Goal: Task Accomplishment & Management: Manage account settings

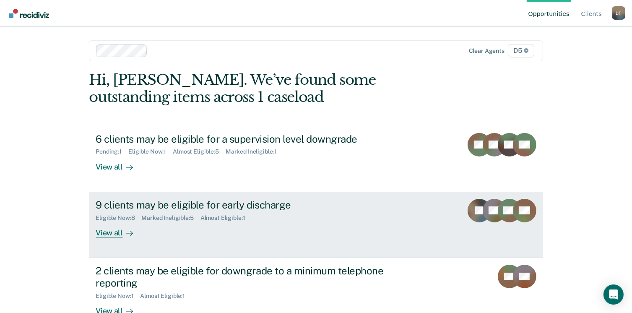
click at [107, 231] on div "View all" at bounding box center [119, 229] width 47 height 16
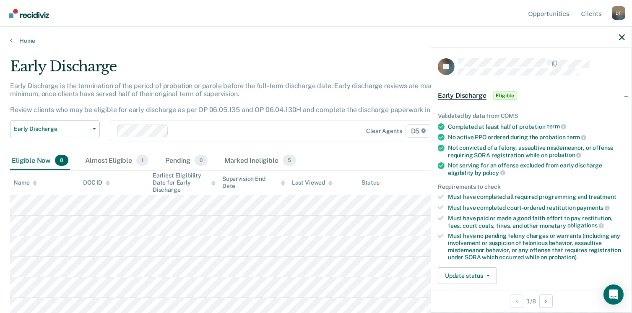
click at [496, 96] on span "Eligible" at bounding box center [505, 95] width 24 height 8
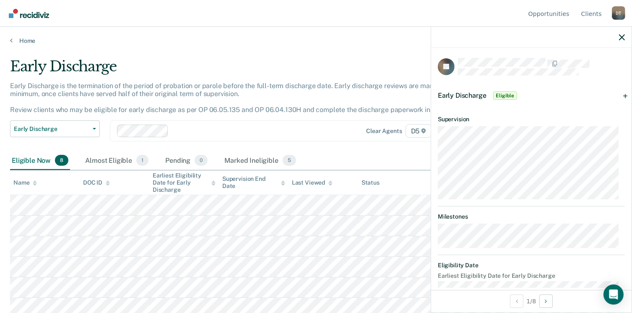
click at [496, 96] on span "Eligible" at bounding box center [505, 95] width 24 height 8
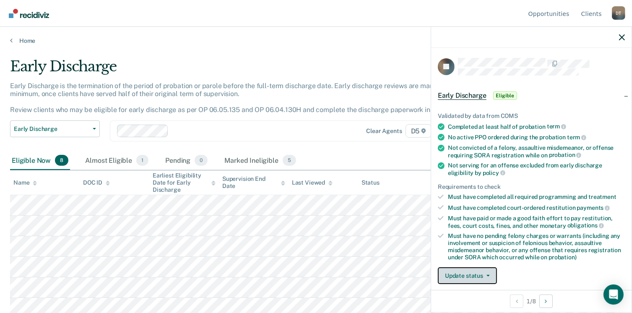
click at [488, 274] on button "Update status" at bounding box center [467, 275] width 59 height 17
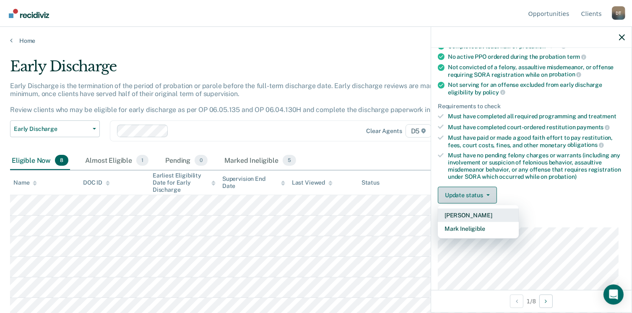
scroll to position [85, 0]
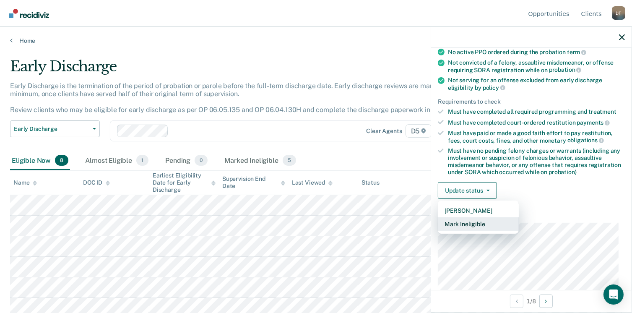
click at [485, 220] on button "Mark Ineligible" at bounding box center [478, 223] width 81 height 13
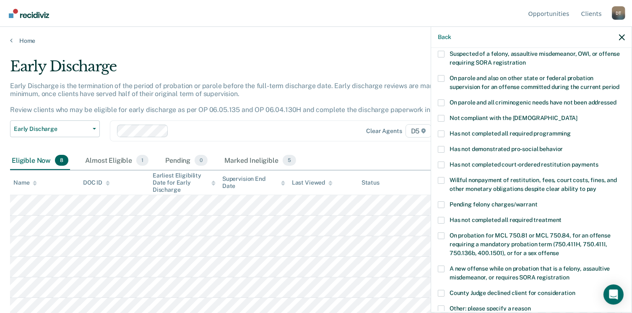
click at [443, 201] on span at bounding box center [441, 204] width 7 height 7
click at [537, 201] on input "Pending felony charges/warrant" at bounding box center [537, 201] width 0 height 0
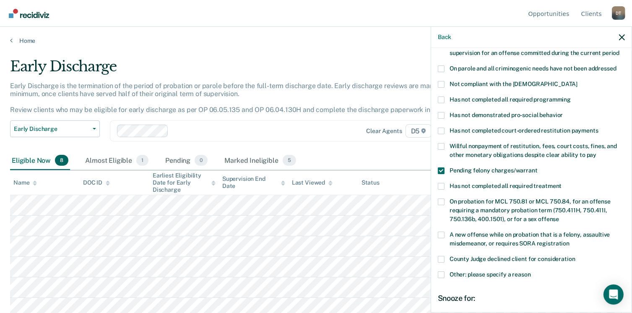
scroll to position [210, 0]
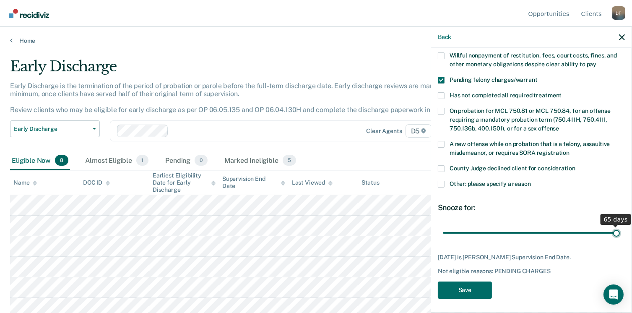
drag, startPoint x: 517, startPoint y: 224, endPoint x: 617, endPoint y: 218, distance: 99.9
type input "65"
click at [617, 226] on input "range" at bounding box center [531, 233] width 177 height 15
click at [461, 286] on button "Save" at bounding box center [465, 289] width 54 height 17
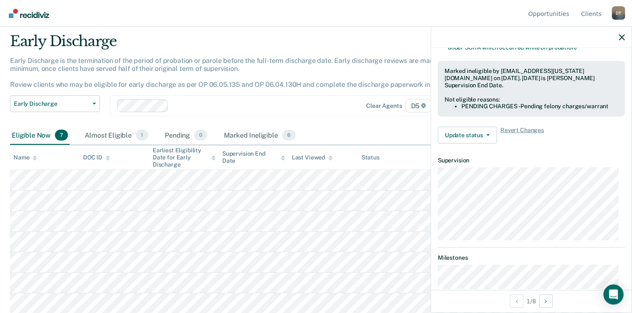
scroll to position [176, 0]
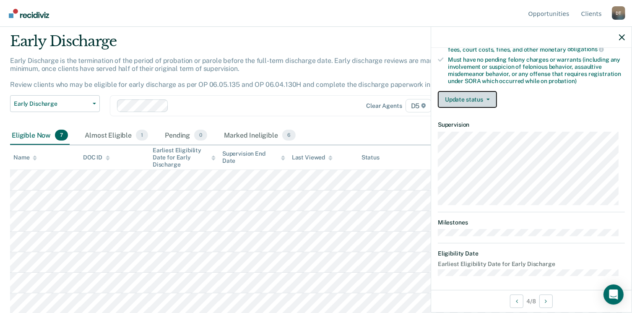
click at [488, 100] on button "Update status" at bounding box center [467, 99] width 59 height 17
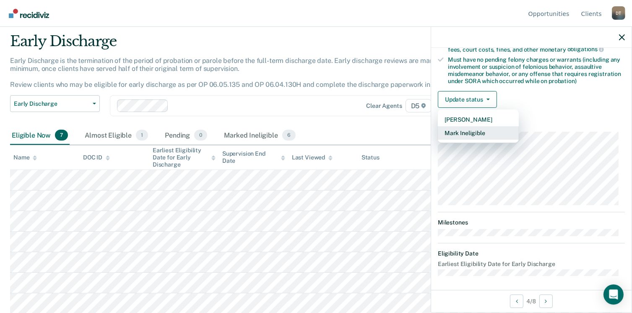
click at [472, 127] on button "Mark Ineligible" at bounding box center [478, 132] width 81 height 13
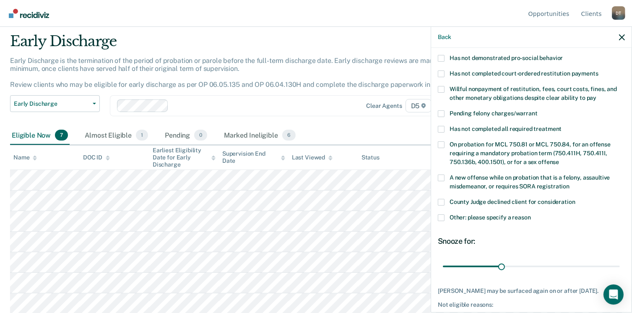
click at [444, 126] on span at bounding box center [441, 129] width 7 height 7
click at [561, 126] on input "Has not completed all required treatment" at bounding box center [561, 126] width 0 height 0
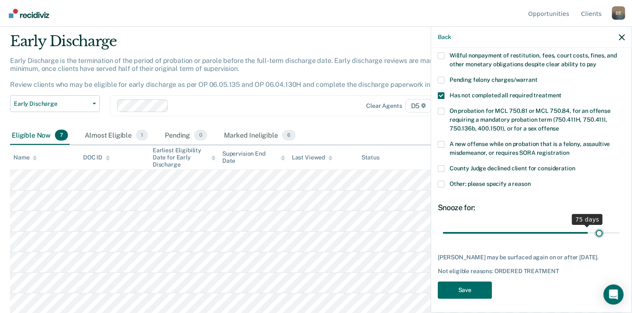
scroll to position [202, 0]
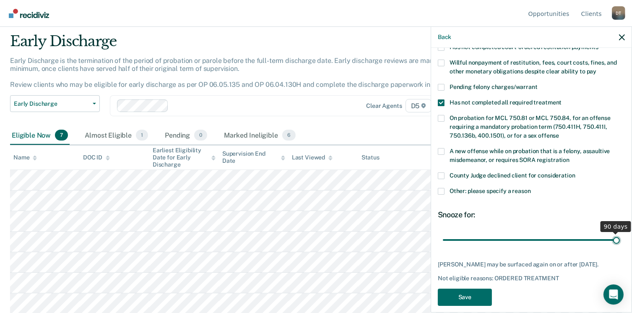
drag, startPoint x: 498, startPoint y: 222, endPoint x: 615, endPoint y: 211, distance: 117.9
type input "90"
click at [615, 233] on input "range" at bounding box center [531, 240] width 177 height 15
click at [462, 288] on button "Save" at bounding box center [465, 296] width 54 height 17
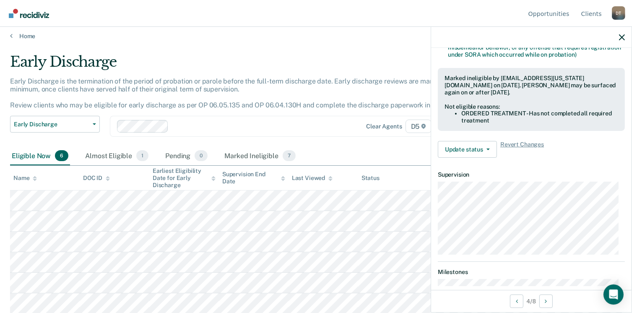
scroll to position [184, 0]
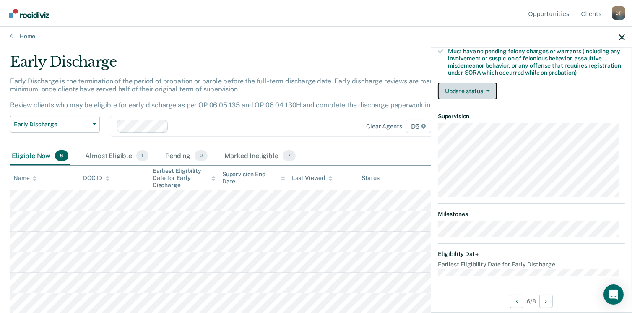
click at [488, 89] on button "Update status" at bounding box center [467, 91] width 59 height 17
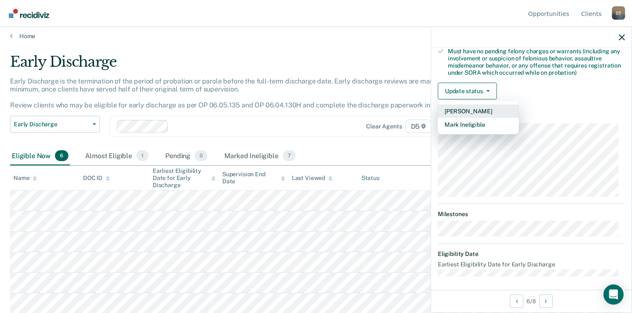
click at [473, 110] on button "[PERSON_NAME]" at bounding box center [478, 110] width 81 height 13
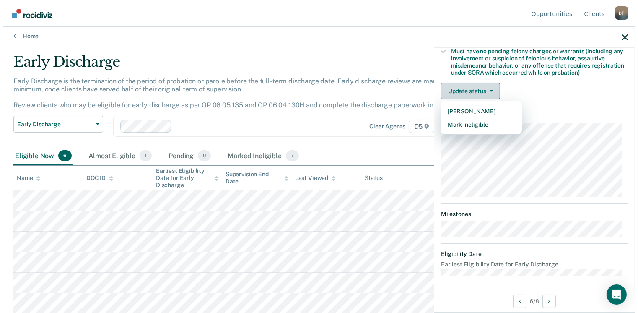
scroll to position [0, 0]
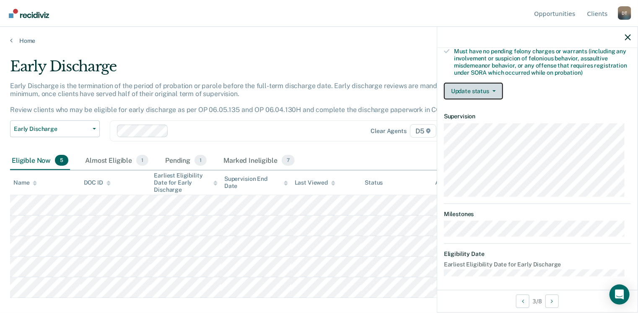
click at [491, 89] on button "Update status" at bounding box center [473, 91] width 59 height 17
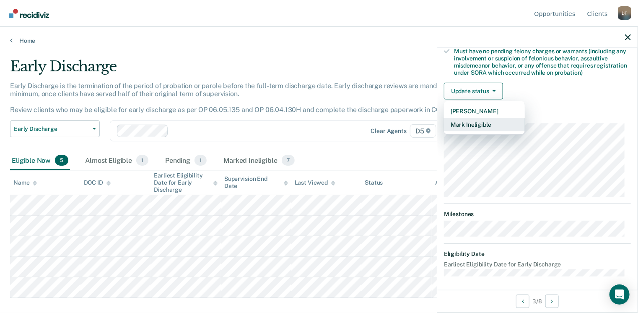
click at [469, 120] on button "Mark Ineligible" at bounding box center [484, 124] width 81 height 13
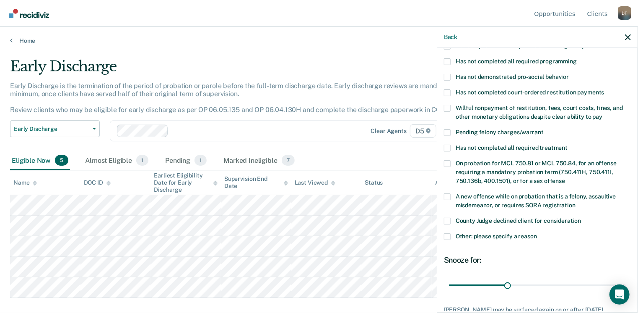
scroll to position [143, 0]
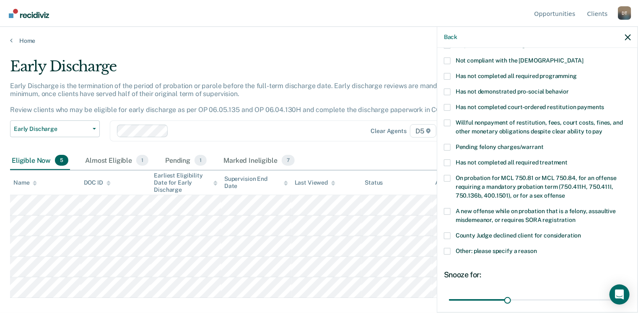
click at [448, 119] on span at bounding box center [447, 122] width 7 height 7
click at [602, 128] on input "Willful nonpayment of restitution, fees, court costs, fines, and other monetary…" at bounding box center [602, 128] width 0 height 0
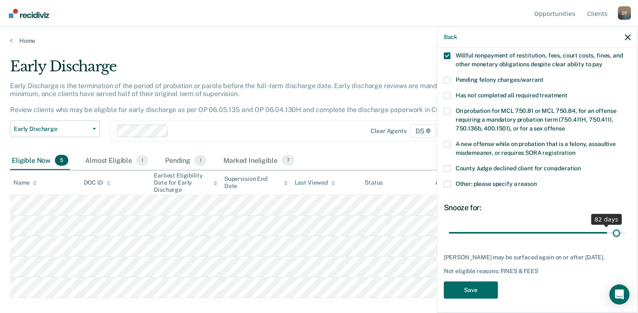
scroll to position [202, 0]
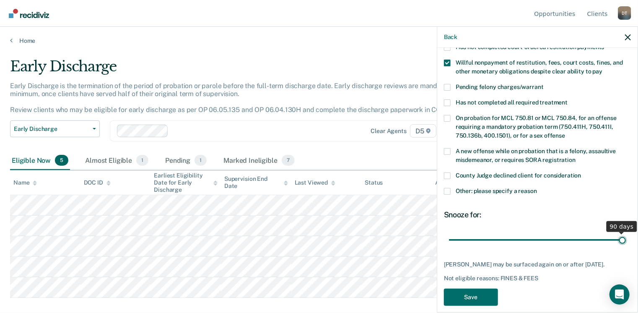
drag, startPoint x: 504, startPoint y: 220, endPoint x: 631, endPoint y: 211, distance: 126.9
type input "90"
click at [626, 233] on input "range" at bounding box center [537, 240] width 177 height 15
click at [485, 288] on button "Save" at bounding box center [471, 296] width 54 height 17
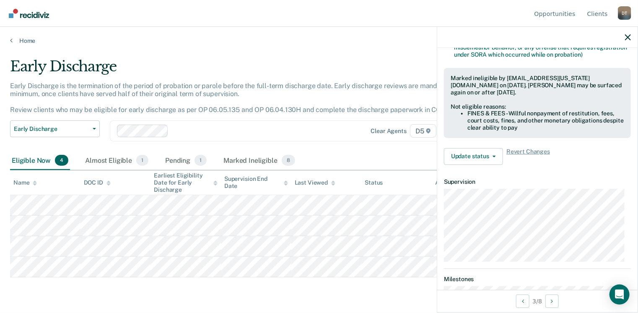
scroll to position [176, 0]
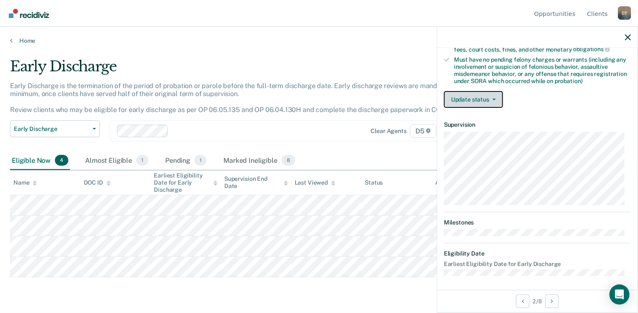
click at [464, 104] on button "Update status" at bounding box center [473, 99] width 59 height 17
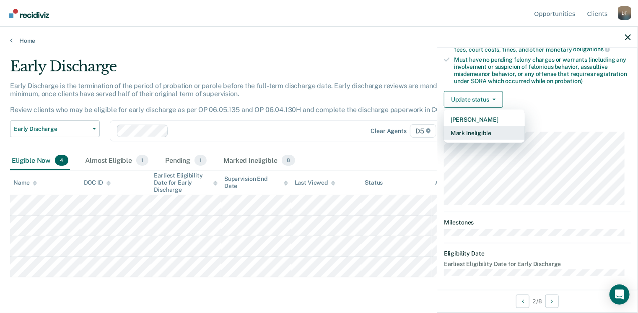
click at [460, 126] on button "Mark Ineligible" at bounding box center [484, 132] width 81 height 13
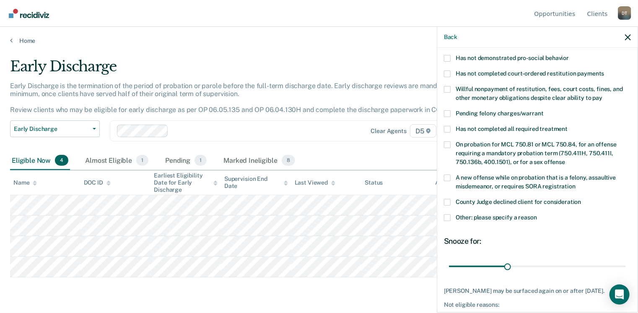
click at [447, 86] on span at bounding box center [447, 89] width 7 height 7
click at [602, 95] on input "Willful nonpayment of restitution, fees, court costs, fines, and other monetary…" at bounding box center [602, 95] width 0 height 0
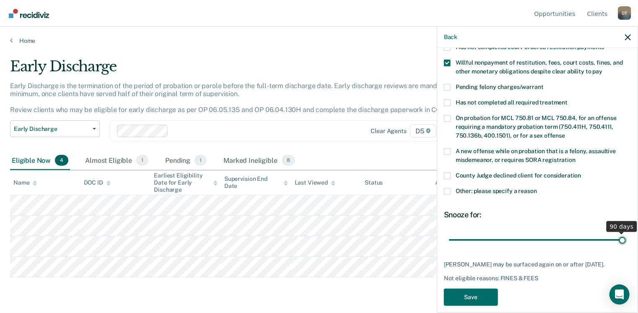
drag, startPoint x: 505, startPoint y: 230, endPoint x: 638, endPoint y: 216, distance: 134.0
type input "90"
click at [626, 233] on input "range" at bounding box center [537, 240] width 177 height 15
click at [488, 288] on button "Save" at bounding box center [471, 296] width 54 height 17
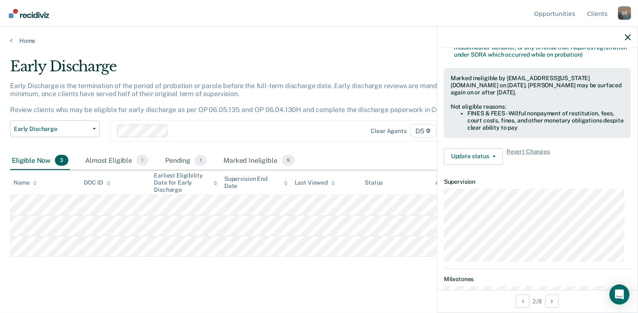
scroll to position [176, 0]
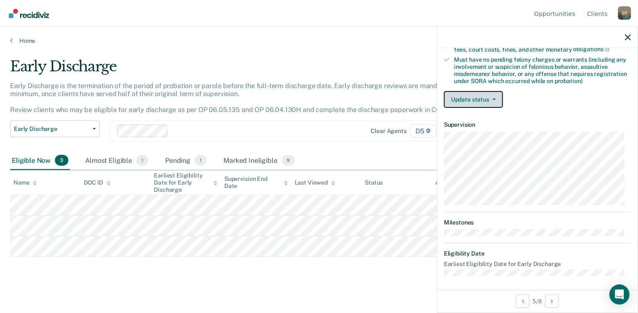
click at [462, 93] on button "Update status" at bounding box center [473, 99] width 59 height 17
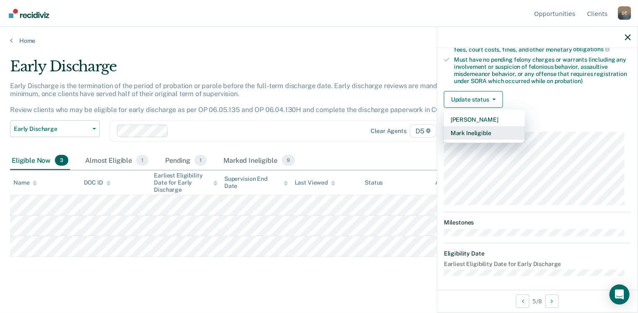
click at [449, 129] on button "Mark Ineligible" at bounding box center [484, 132] width 81 height 13
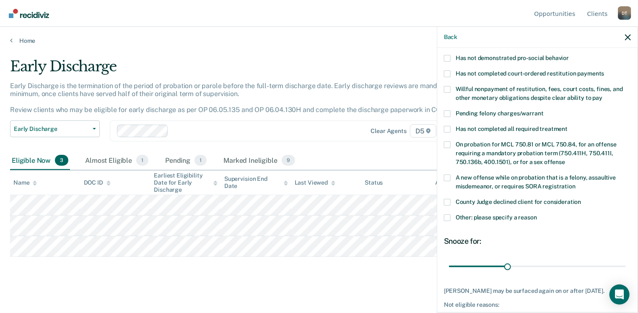
click at [447, 86] on span at bounding box center [447, 89] width 7 height 7
click at [602, 95] on input "Willful nonpayment of restitution, fees, court costs, fines, and other monetary…" at bounding box center [602, 95] width 0 height 0
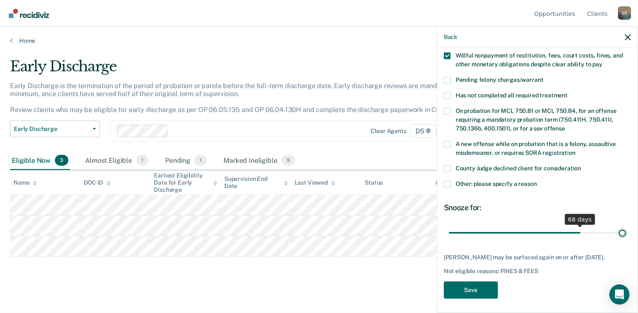
scroll to position [202, 0]
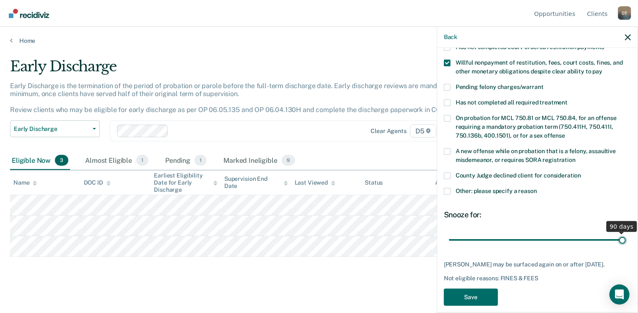
drag, startPoint x: 507, startPoint y: 223, endPoint x: 641, endPoint y: 207, distance: 134.6
type input "90"
click at [626, 233] on input "range" at bounding box center [537, 240] width 177 height 15
click at [459, 292] on button "Save" at bounding box center [471, 296] width 54 height 17
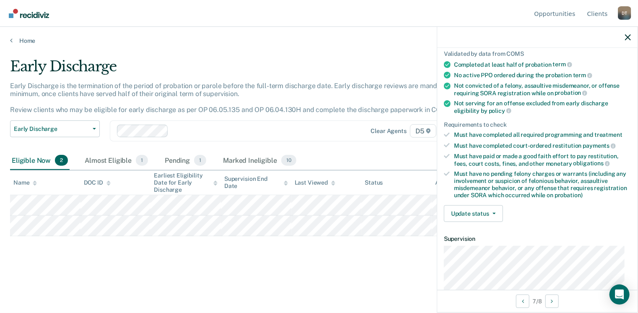
scroll to position [59, 0]
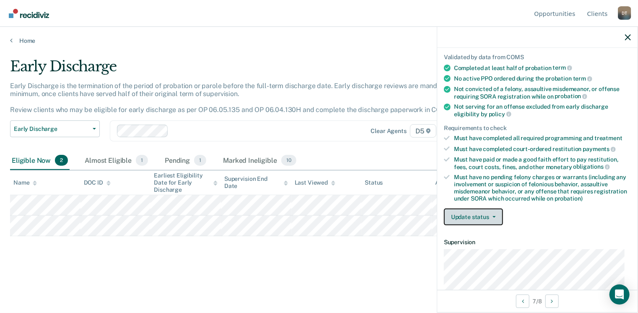
click at [474, 217] on button "Update status" at bounding box center [473, 216] width 59 height 17
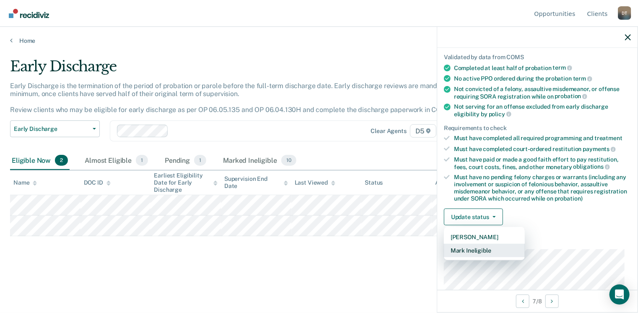
click at [463, 244] on button "Mark Ineligible" at bounding box center [484, 250] width 81 height 13
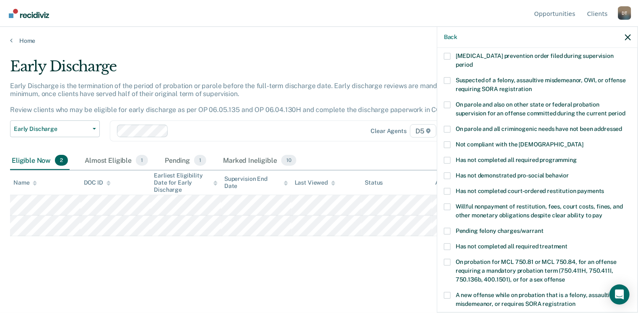
click at [444, 203] on span at bounding box center [447, 206] width 7 height 7
click at [602, 212] on input "Willful nonpayment of restitution, fees, court costs, fines, and other monetary…" at bounding box center [602, 212] width 0 height 0
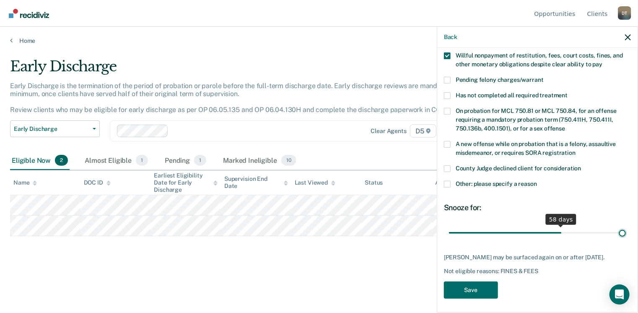
scroll to position [202, 0]
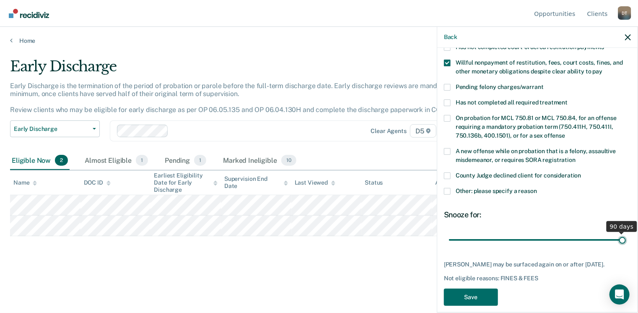
drag, startPoint x: 503, startPoint y: 224, endPoint x: 635, endPoint y: 218, distance: 132.2
type input "90"
click at [626, 233] on input "range" at bounding box center [537, 240] width 177 height 15
click at [478, 288] on button "Save" at bounding box center [471, 296] width 54 height 17
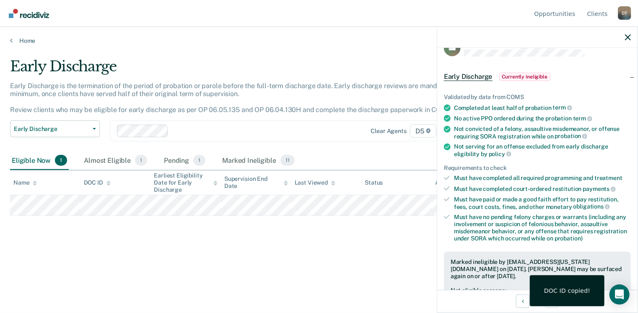
scroll to position [0, 0]
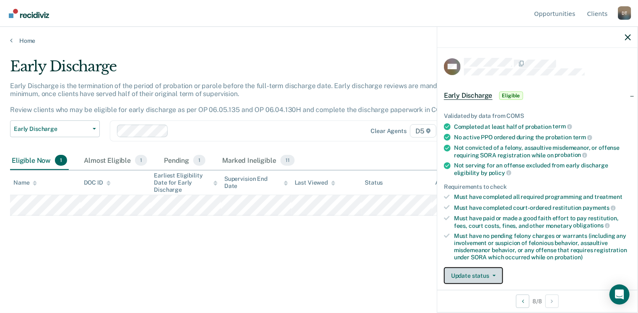
click at [474, 273] on button "Update status" at bounding box center [473, 275] width 59 height 17
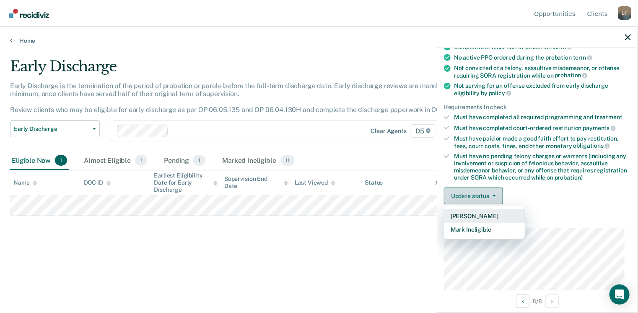
scroll to position [127, 0]
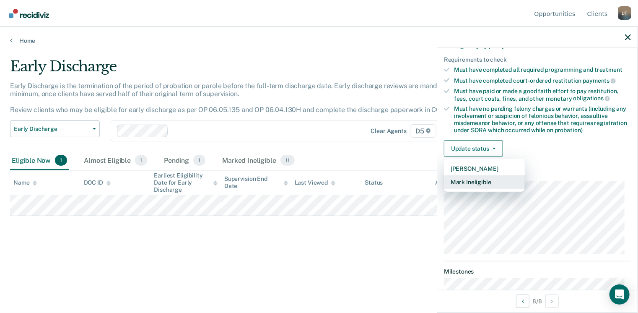
click at [481, 184] on button "Mark Ineligible" at bounding box center [484, 181] width 81 height 13
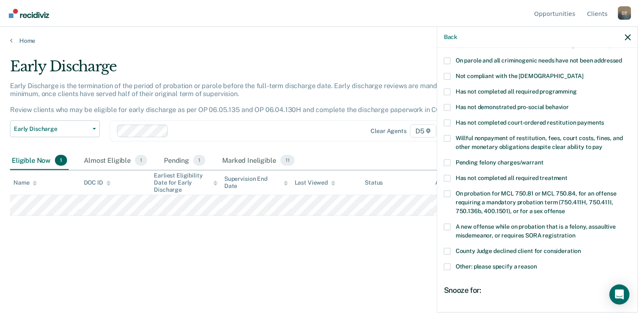
click at [449, 135] on span at bounding box center [447, 138] width 7 height 7
click at [602, 144] on input "Willful nonpayment of restitution, fees, court costs, fines, and other monetary…" at bounding box center [602, 144] width 0 height 0
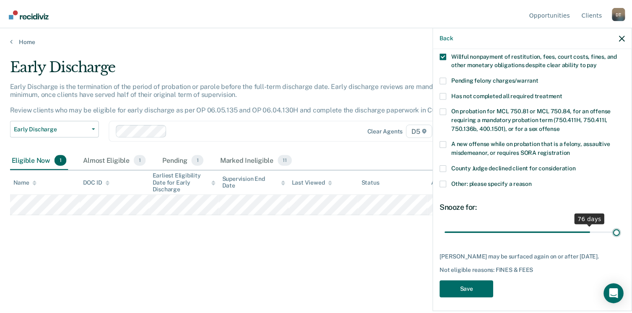
scroll to position [210, 0]
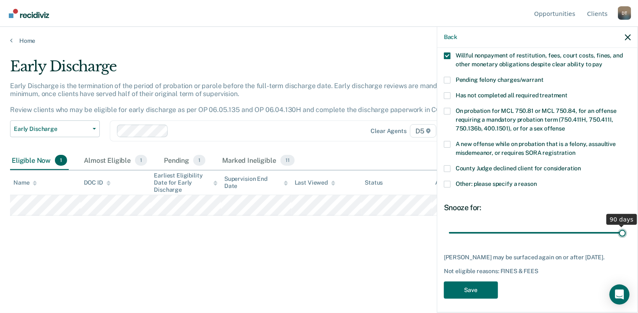
drag, startPoint x: 506, startPoint y: 224, endPoint x: 628, endPoint y: 207, distance: 123.5
type input "90"
click at [626, 226] on input "range" at bounding box center [537, 233] width 177 height 15
click at [480, 286] on button "Save" at bounding box center [471, 289] width 54 height 17
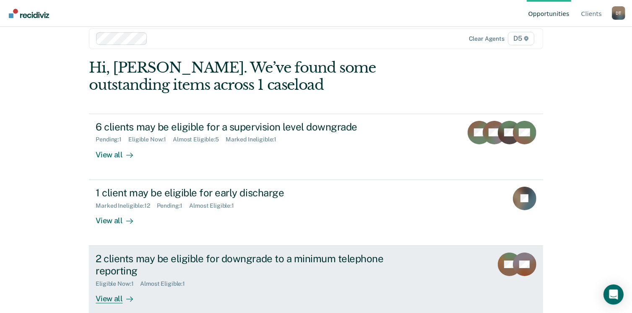
scroll to position [22, 0]
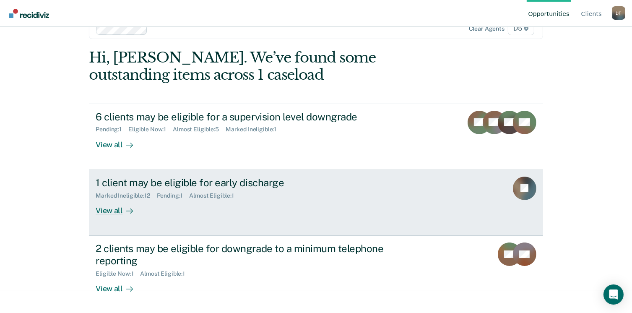
click at [161, 178] on div "1 client may be eligible for early discharge" at bounding box center [243, 182] width 294 height 12
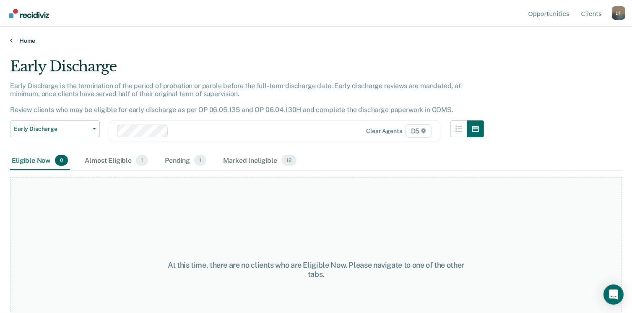
click at [26, 44] on link "Home" at bounding box center [316, 41] width 612 height 8
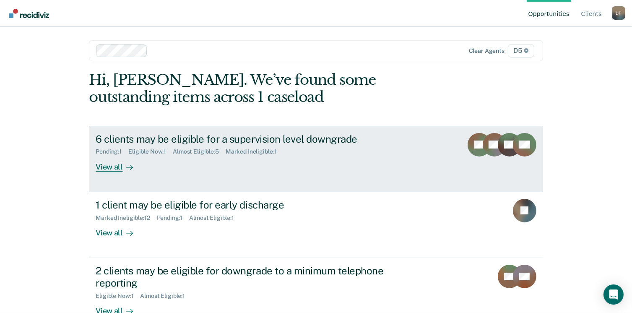
click at [96, 135] on div "6 clients may be eligible for a supervision level downgrade" at bounding box center [243, 139] width 294 height 12
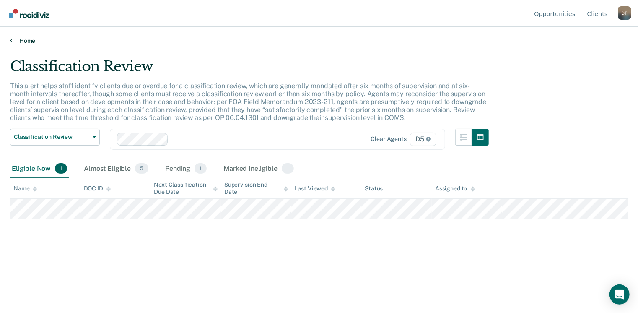
click at [29, 37] on link "Home" at bounding box center [319, 41] width 618 height 8
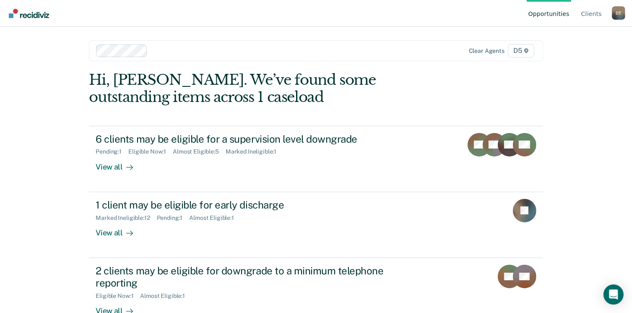
scroll to position [22, 0]
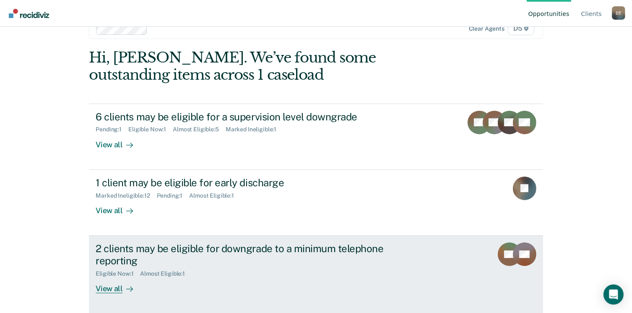
click at [102, 291] on div "View all" at bounding box center [119, 285] width 47 height 16
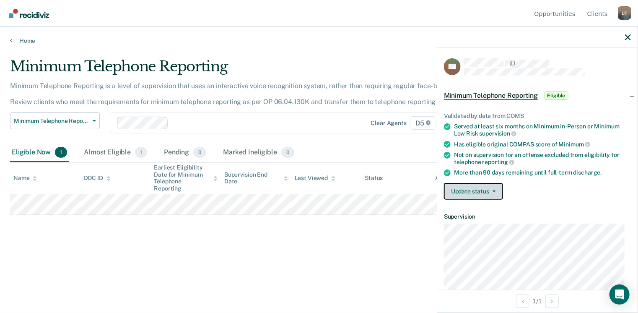
click at [459, 187] on button "Update status" at bounding box center [473, 191] width 59 height 17
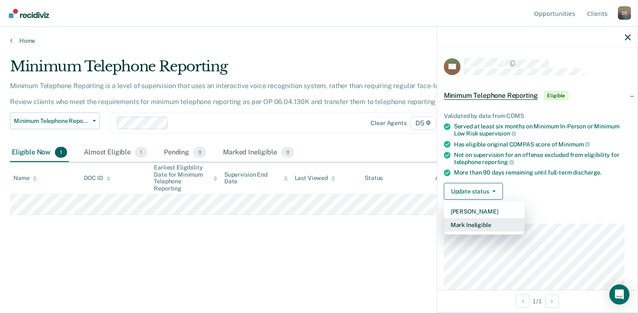
click at [460, 221] on button "Mark Ineligible" at bounding box center [484, 224] width 81 height 13
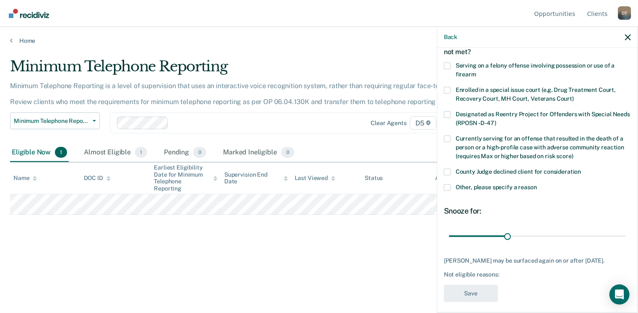
scroll to position [54, 0]
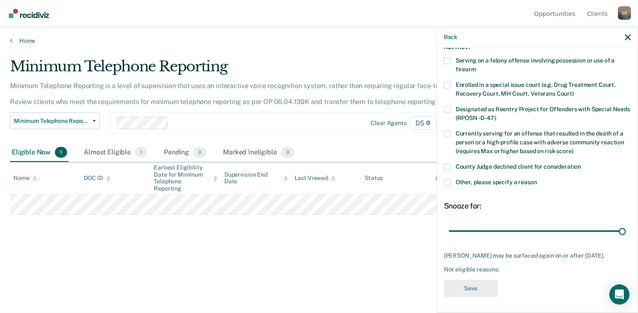
drag, startPoint x: 501, startPoint y: 230, endPoint x: 525, endPoint y: 216, distance: 27.5
type input "90"
click at [626, 224] on input "range" at bounding box center [537, 231] width 177 height 15
click at [444, 177] on div "County Judge declined client for consideration" at bounding box center [537, 171] width 187 height 16
click at [446, 185] on label "Other, please specify a reason" at bounding box center [537, 183] width 187 height 9
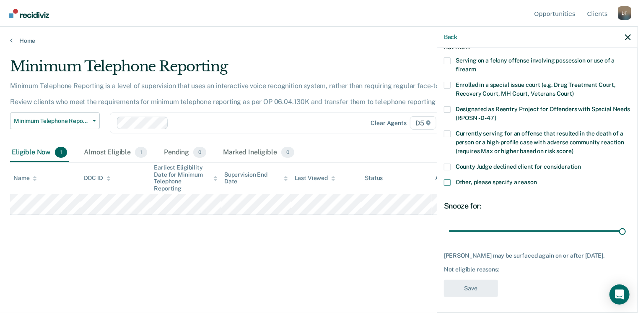
click at [537, 179] on input "Other, please specify a reason" at bounding box center [537, 179] width 0 height 0
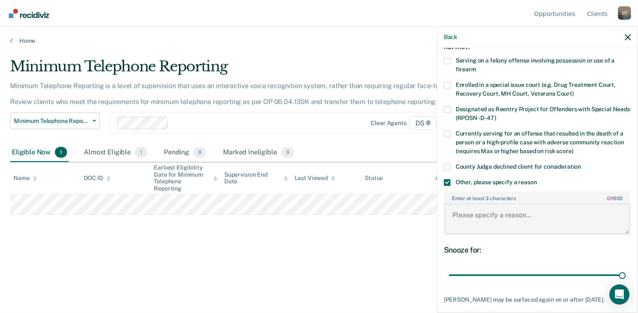
click at [467, 210] on textarea "Enter at least 3 characters 0 / 1600" at bounding box center [537, 218] width 185 height 31
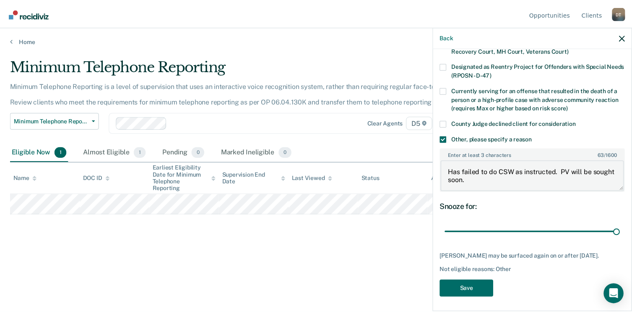
scroll to position [97, 0]
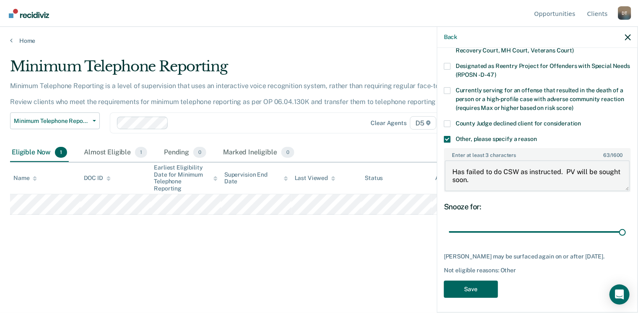
type textarea "Has failed to do CSW as instructed. PV will be sought soon."
click at [467, 286] on button "Save" at bounding box center [471, 288] width 54 height 17
